Goal: Transaction & Acquisition: Purchase product/service

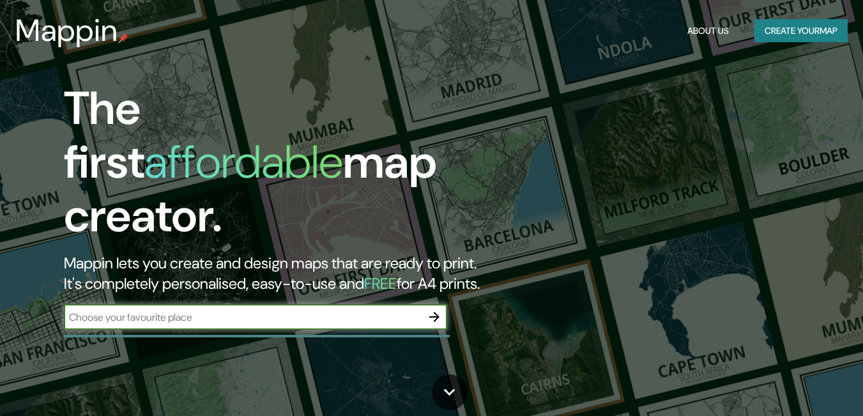
click at [838, 31] on button "Create your map" at bounding box center [801, 31] width 93 height 24
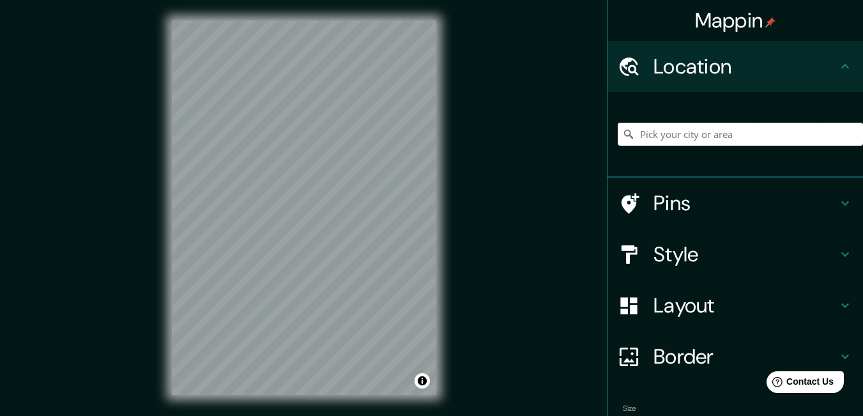
click at [707, 132] on input "Pick your city or area" at bounding box center [740, 134] width 245 height 23
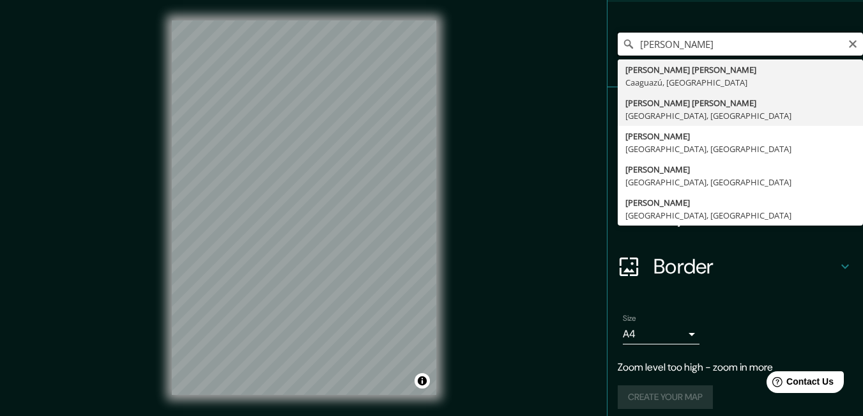
scroll to position [98, 0]
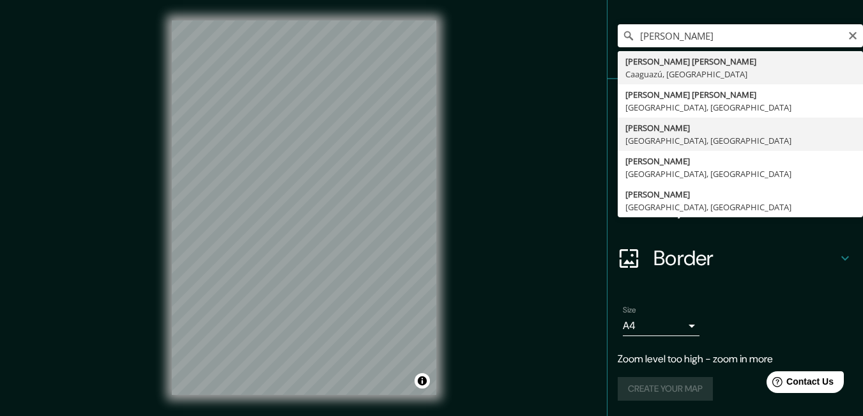
type input "[GEOGRAPHIC_DATA], [GEOGRAPHIC_DATA], [GEOGRAPHIC_DATA]"
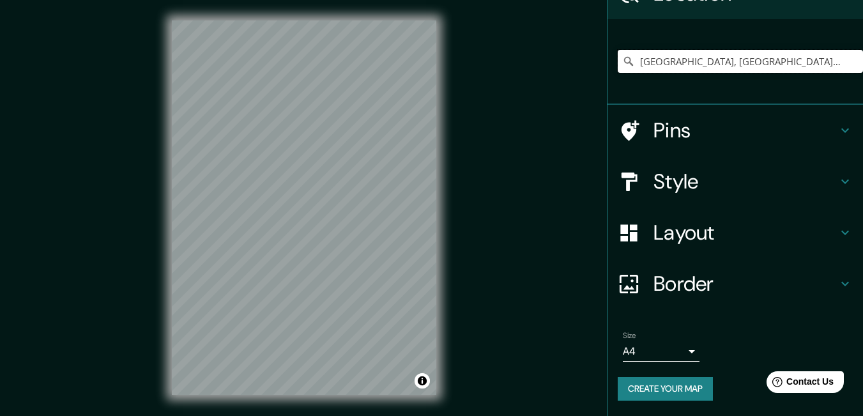
scroll to position [73, 0]
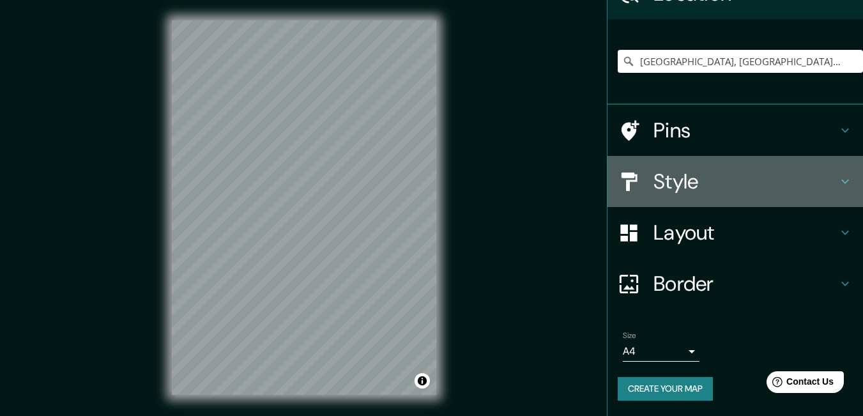
click at [727, 180] on h4 "Style" at bounding box center [746, 182] width 184 height 26
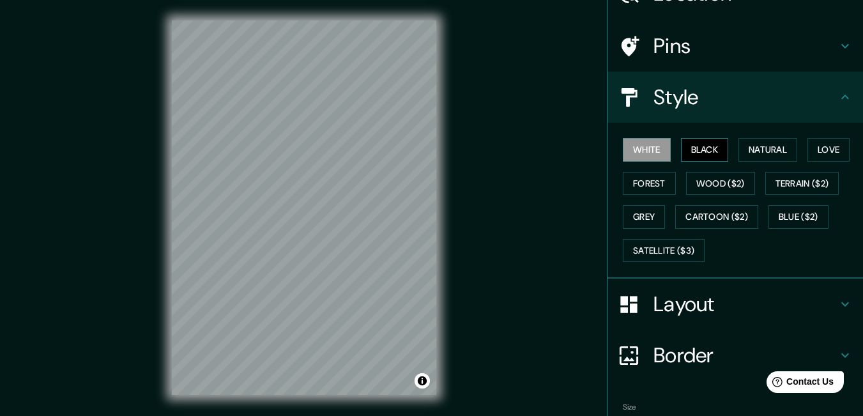
click at [702, 154] on button "Black" at bounding box center [705, 150] width 48 height 24
click at [780, 151] on button "Natural" at bounding box center [768, 150] width 59 height 24
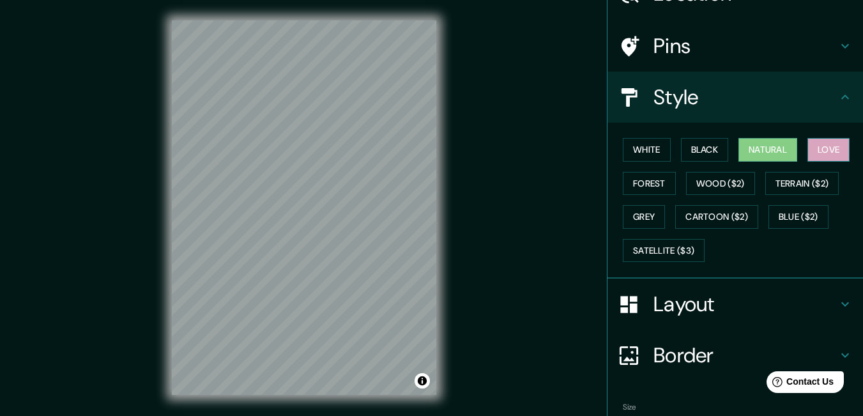
click at [836, 153] on button "Love" at bounding box center [829, 150] width 42 height 24
click at [646, 192] on button "Forest" at bounding box center [649, 184] width 53 height 24
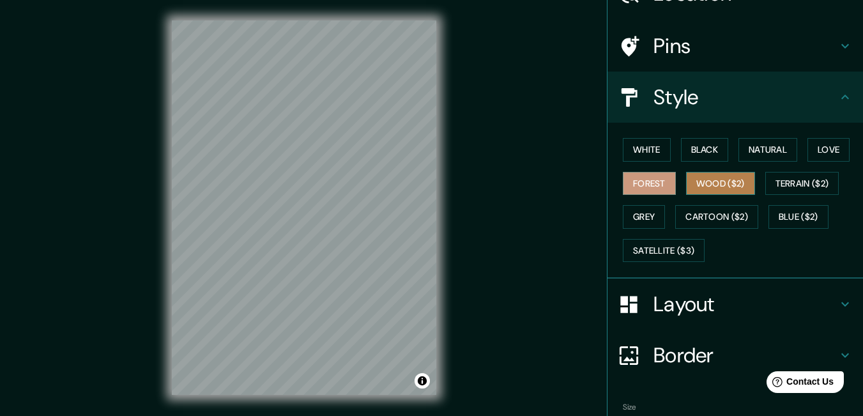
click at [703, 183] on button "Wood ($2)" at bounding box center [720, 184] width 69 height 24
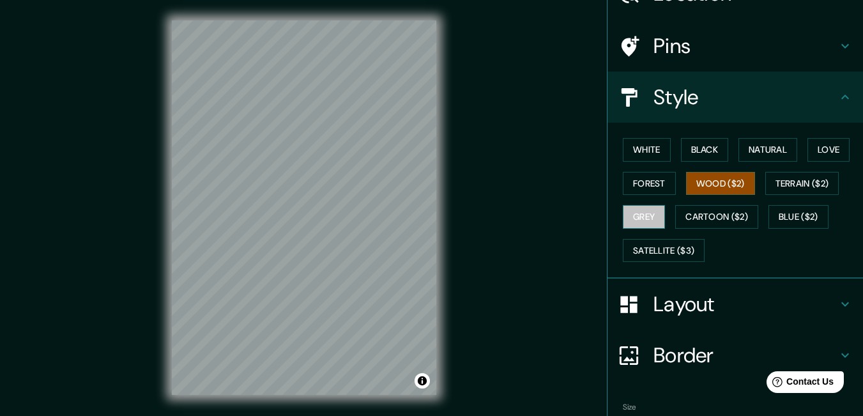
click at [652, 219] on button "Grey" at bounding box center [644, 217] width 42 height 24
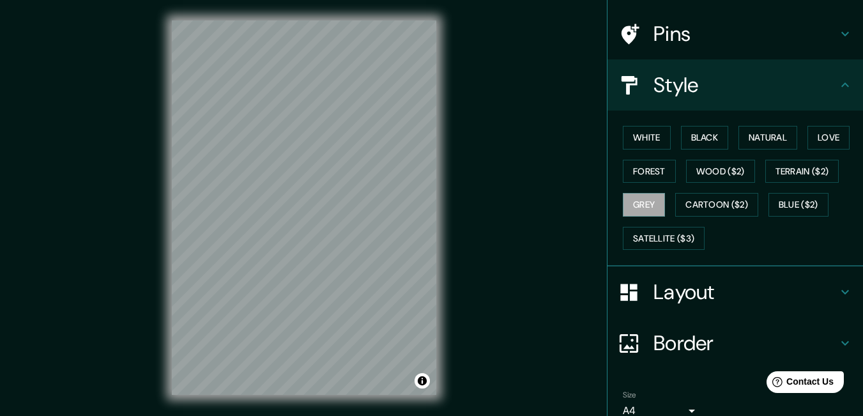
scroll to position [9, 0]
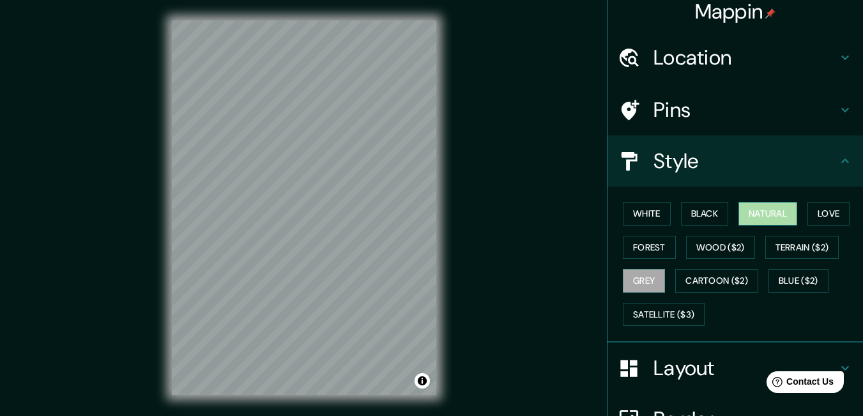
click at [747, 215] on button "Natural" at bounding box center [768, 214] width 59 height 24
click at [481, 380] on div "Mappin Location [GEOGRAPHIC_DATA], [GEOGRAPHIC_DATA], [GEOGRAPHIC_DATA] Pins St…" at bounding box center [431, 218] width 863 height 436
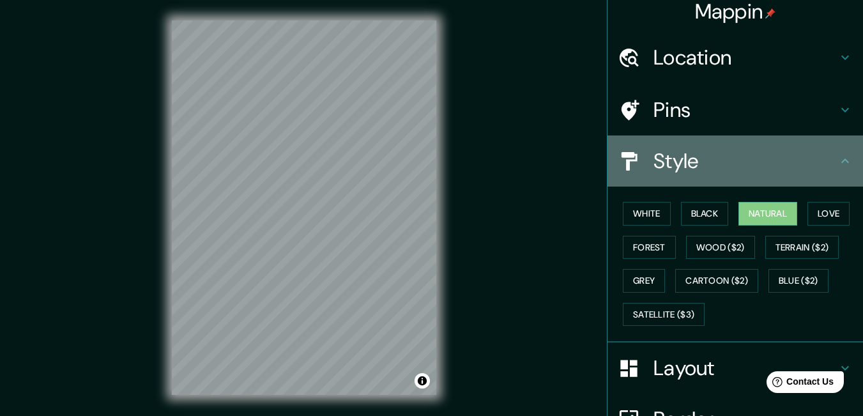
click at [811, 153] on h4 "Style" at bounding box center [746, 161] width 184 height 26
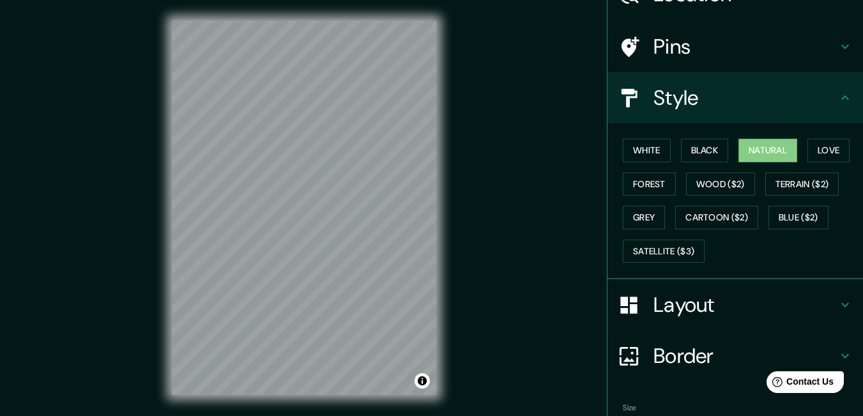
scroll to position [73, 0]
click at [834, 107] on div "Style" at bounding box center [736, 97] width 256 height 51
click at [841, 95] on icon at bounding box center [845, 97] width 8 height 4
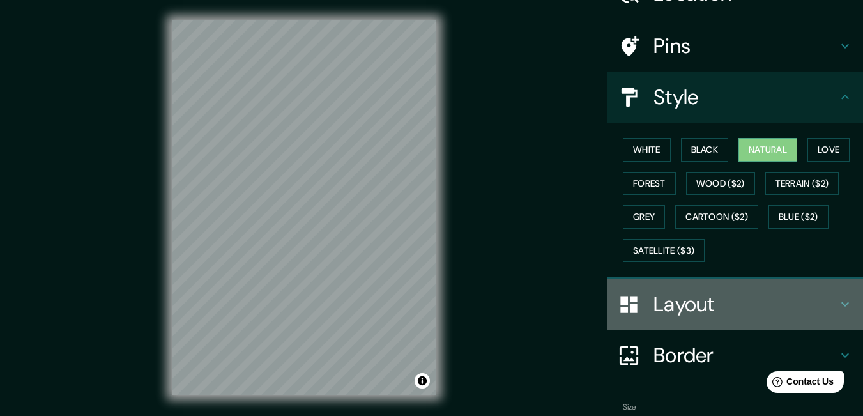
click at [841, 304] on icon at bounding box center [845, 304] width 8 height 4
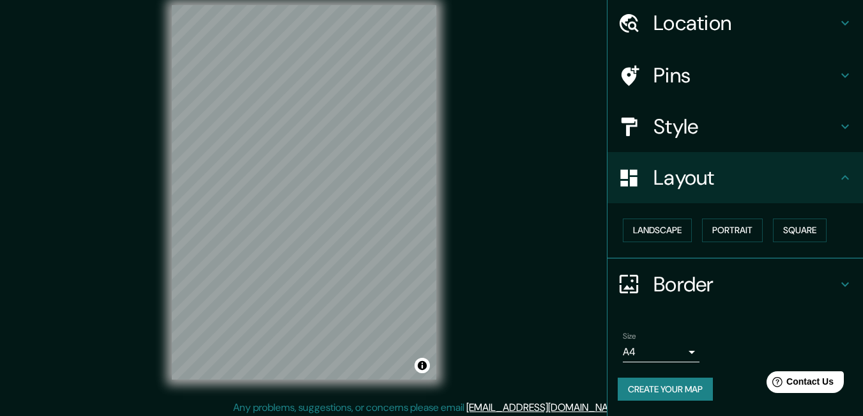
scroll to position [20, 0]
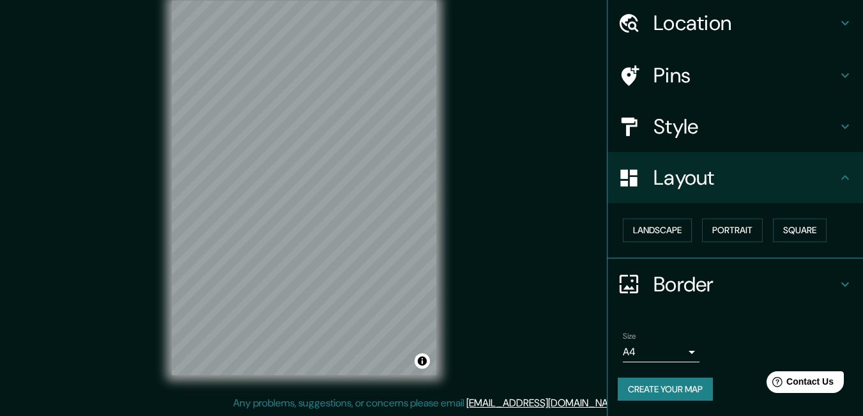
click at [680, 353] on body "Mappin Location [GEOGRAPHIC_DATA], [GEOGRAPHIC_DATA], [GEOGRAPHIC_DATA] Pins St…" at bounding box center [431, 188] width 863 height 416
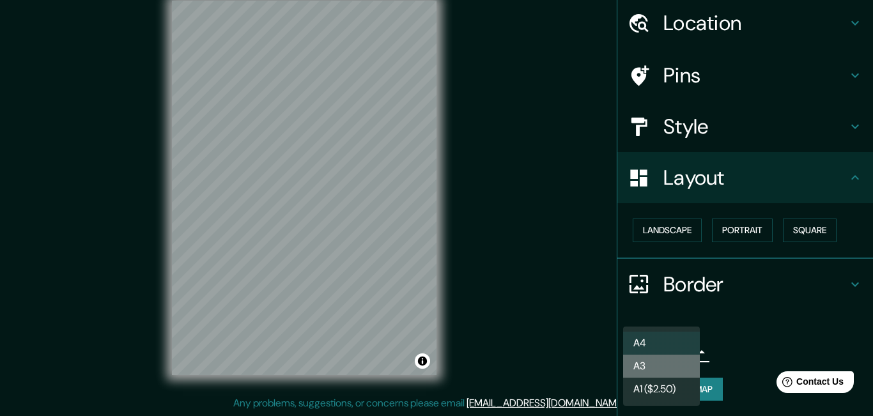
click at [669, 365] on li "A3" at bounding box center [661, 366] width 77 height 23
type input "a4"
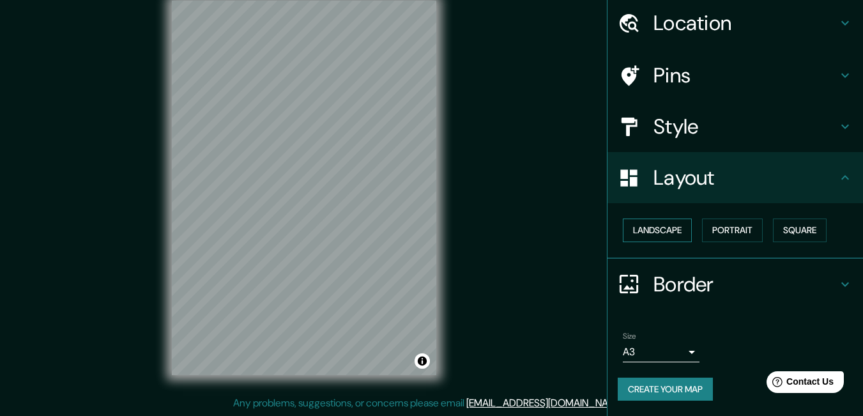
click at [667, 231] on button "Landscape" at bounding box center [657, 231] width 69 height 24
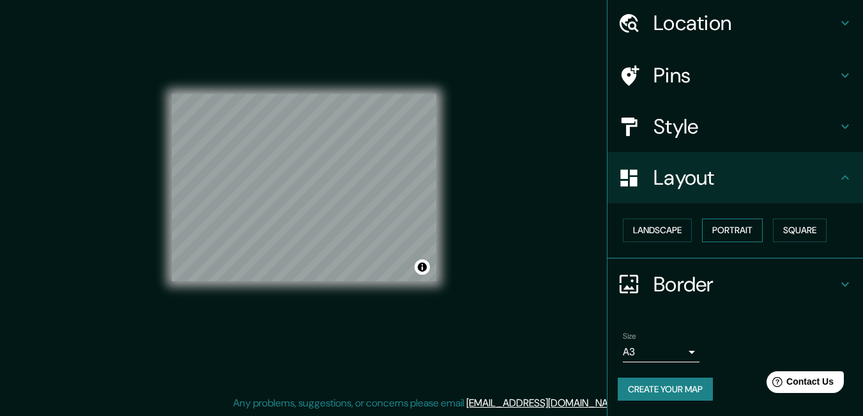
click at [712, 226] on button "Portrait" at bounding box center [732, 231] width 61 height 24
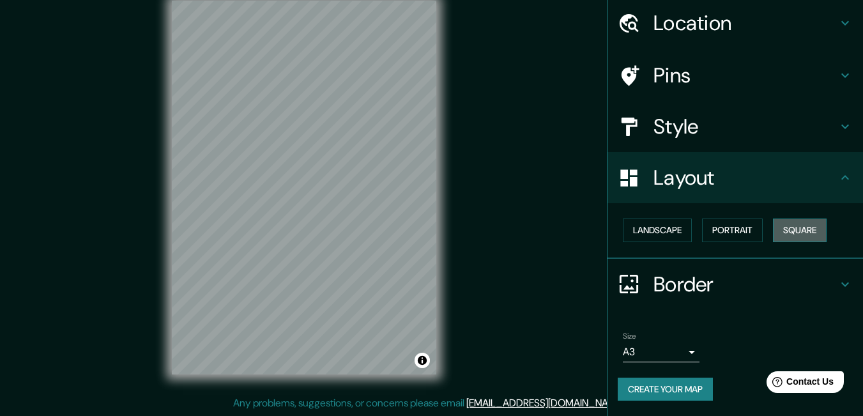
click at [782, 233] on button "Square" at bounding box center [800, 231] width 54 height 24
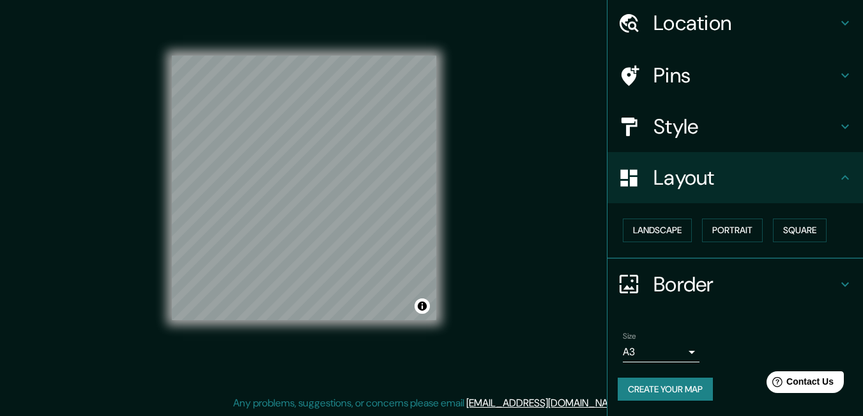
click at [676, 216] on div "Landscape [GEOGRAPHIC_DATA]" at bounding box center [740, 230] width 245 height 34
click at [778, 234] on button "Square" at bounding box center [800, 231] width 54 height 24
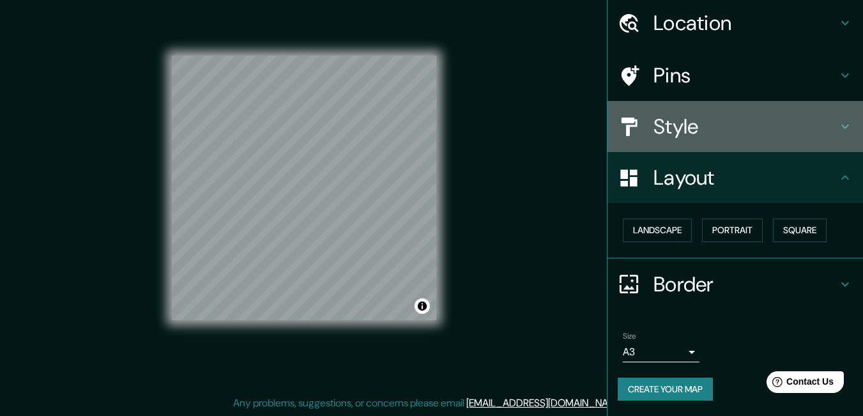
click at [673, 124] on h4 "Style" at bounding box center [746, 127] width 184 height 26
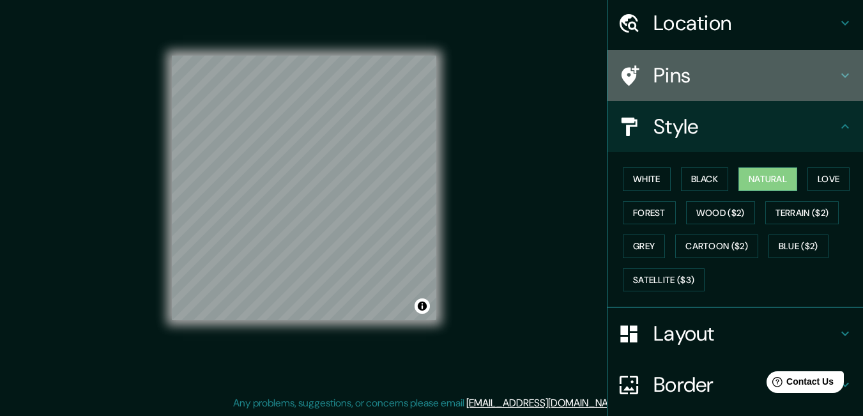
click at [774, 84] on h4 "Pins" at bounding box center [746, 76] width 184 height 26
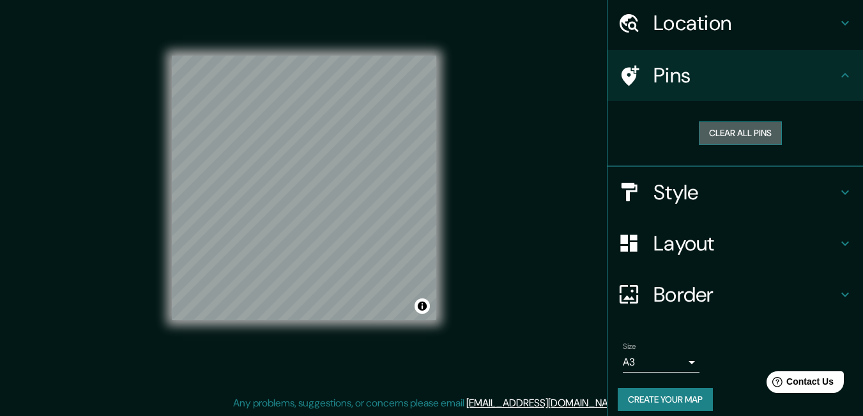
click at [759, 135] on button "Clear all pins" at bounding box center [740, 133] width 83 height 24
click at [719, 138] on button "Clear all pins" at bounding box center [740, 133] width 83 height 24
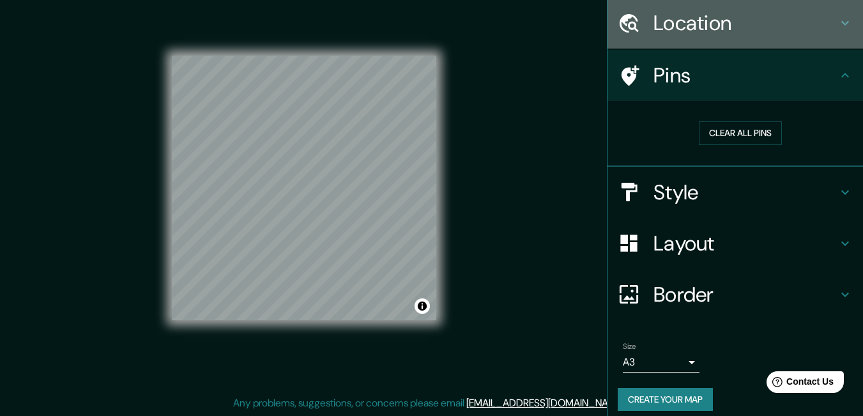
click at [787, 33] on h4 "Location" at bounding box center [746, 23] width 184 height 26
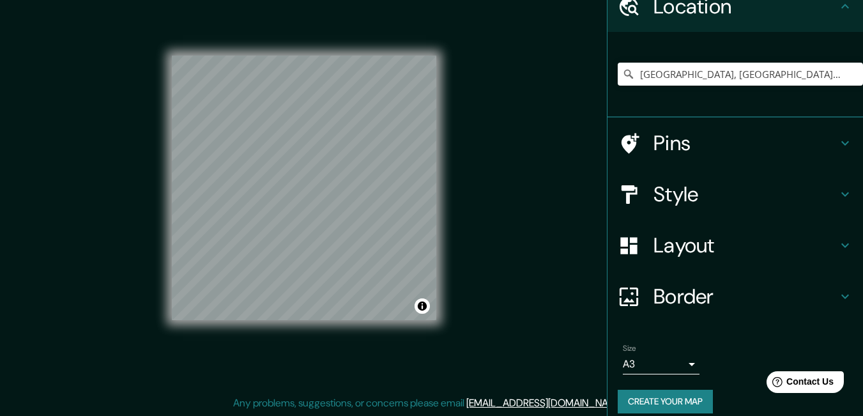
scroll to position [73, 0]
